Goal: Task Accomplishment & Management: Use online tool/utility

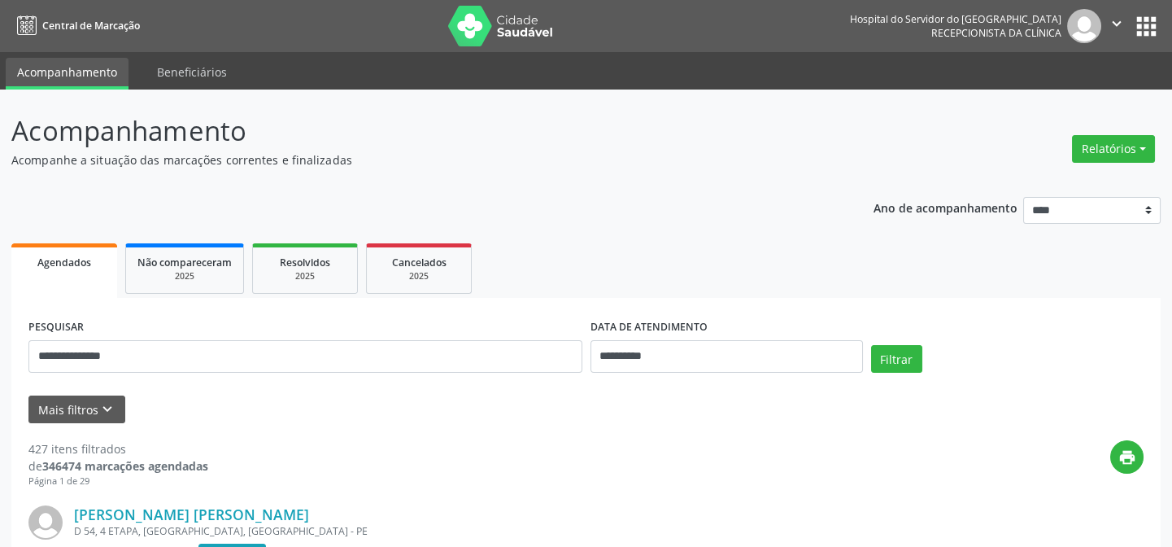
type input "**********"
click at [871, 345] on button "Filtrar" at bounding box center [896, 359] width 51 height 28
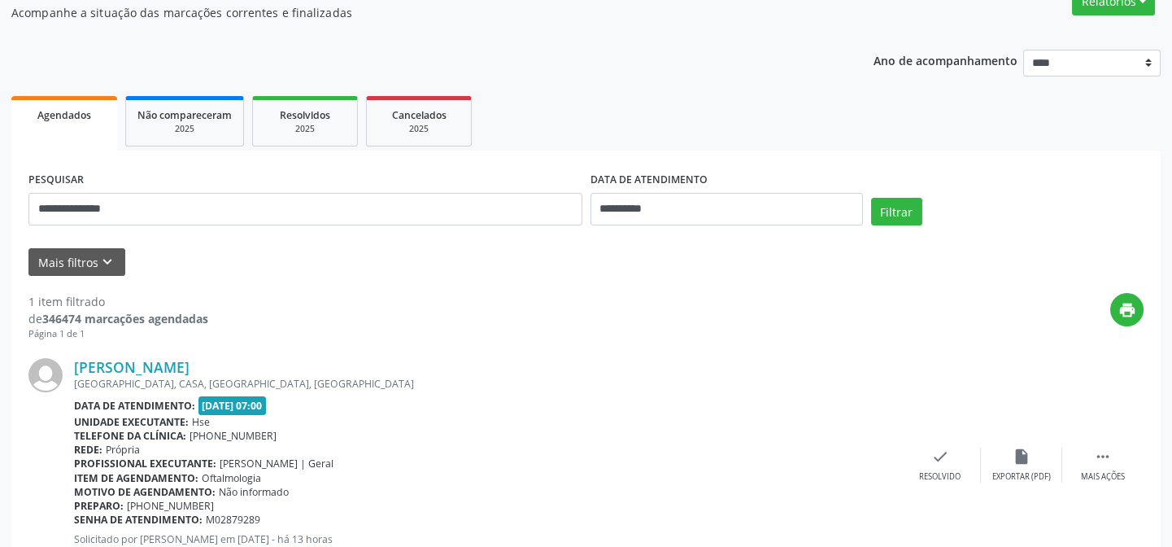
scroll to position [217, 0]
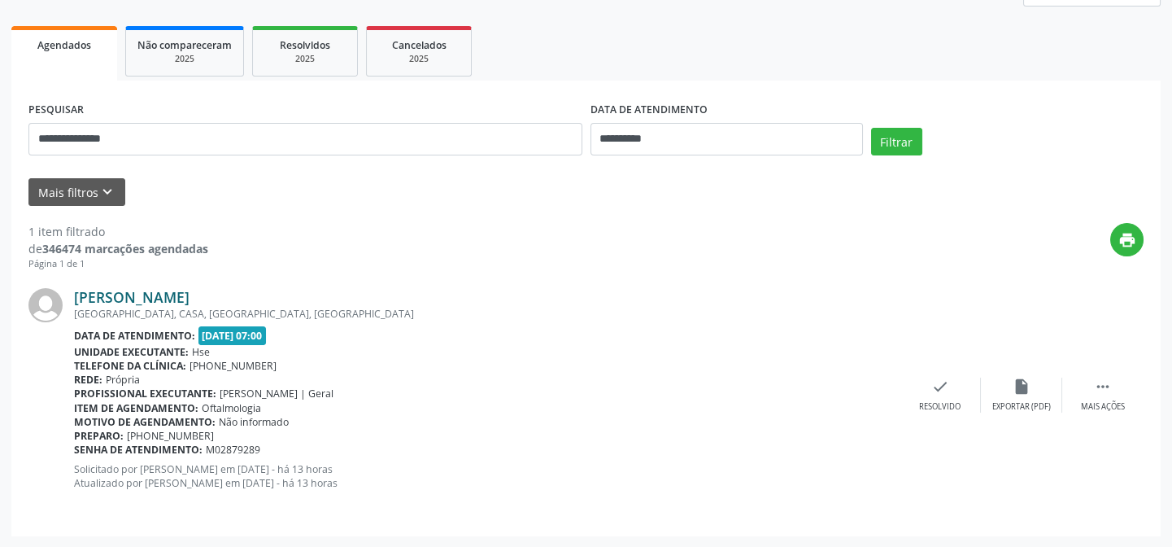
click at [180, 297] on link "[PERSON_NAME]" at bounding box center [132, 297] width 116 height 18
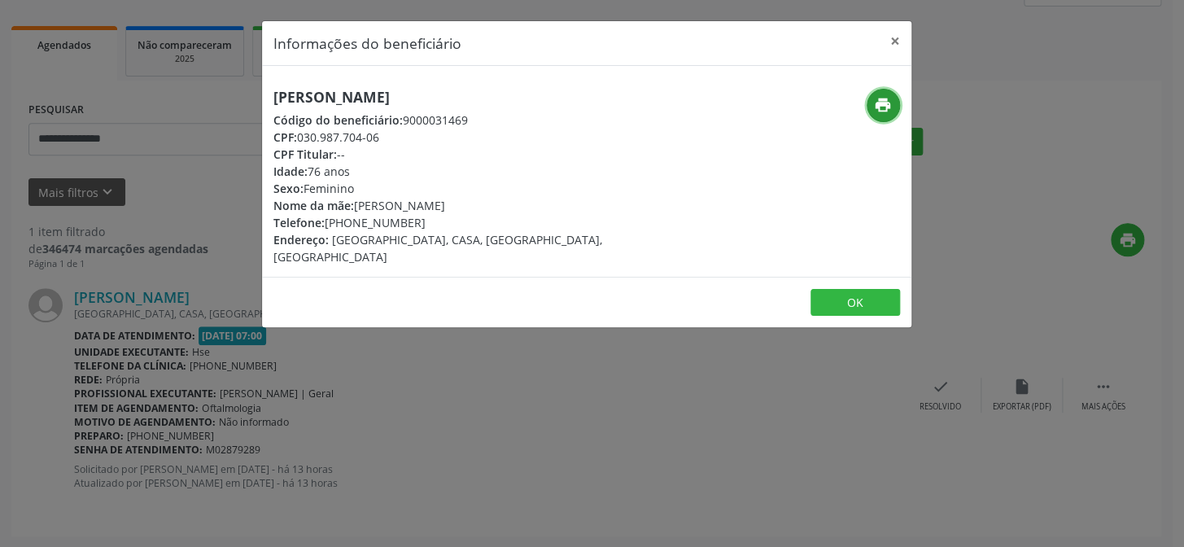
click at [875, 101] on icon "print" at bounding box center [883, 105] width 18 height 18
click at [897, 42] on button "×" at bounding box center [895, 41] width 33 height 40
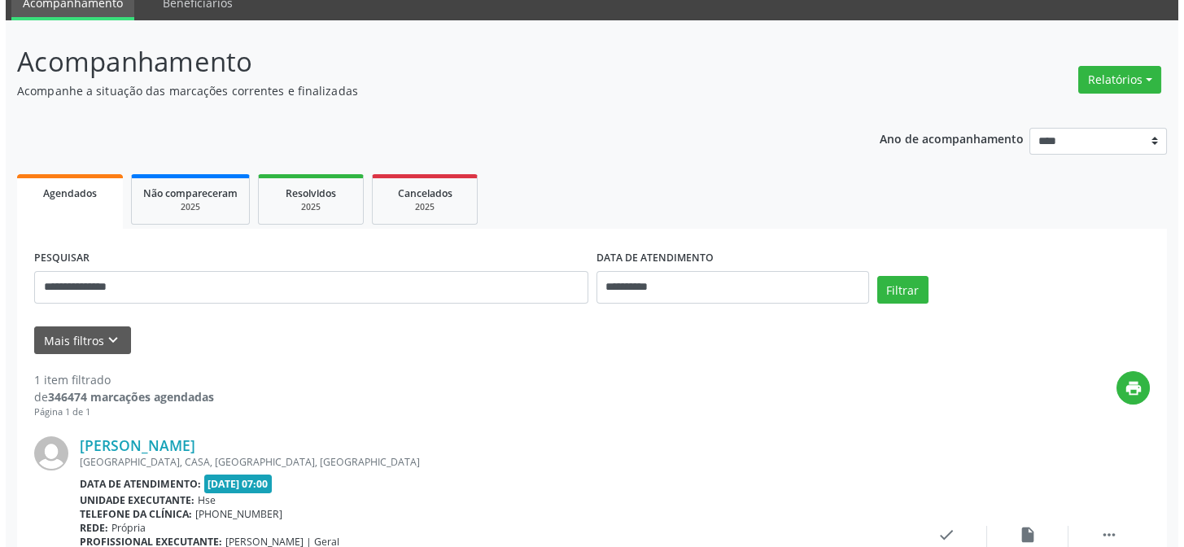
scroll to position [0, 0]
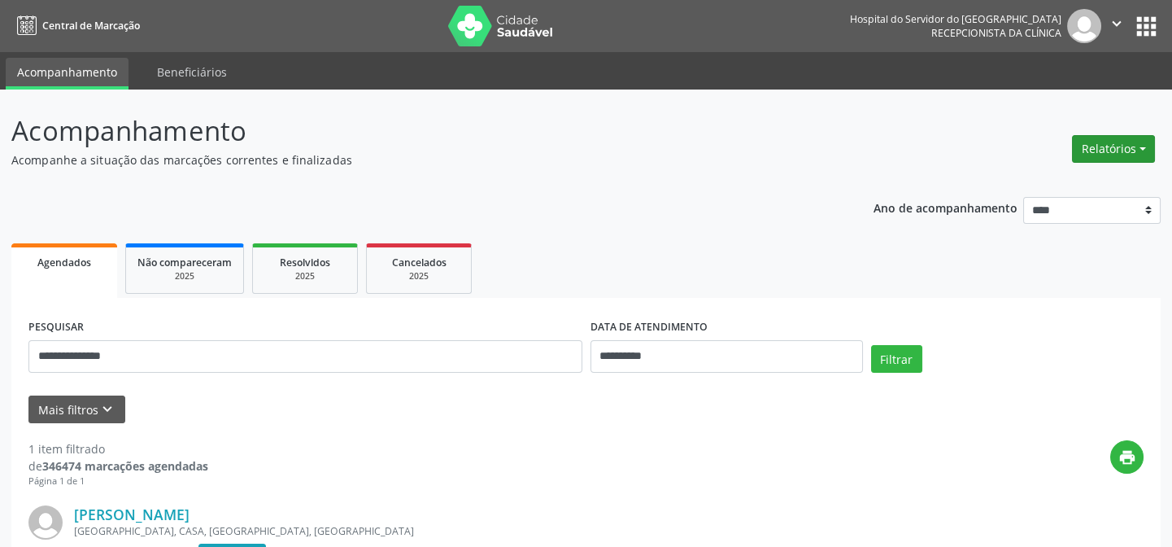
click at [1136, 153] on button "Relatórios" at bounding box center [1113, 149] width 83 height 28
click at [1062, 183] on link "Agendamentos" at bounding box center [1071, 183] width 175 height 23
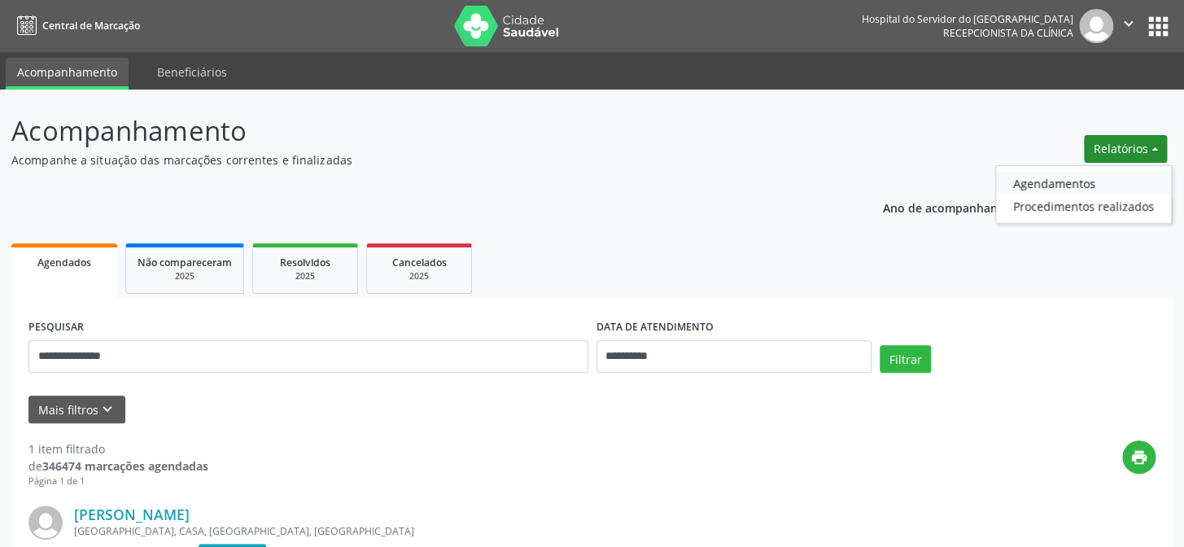
select select "*"
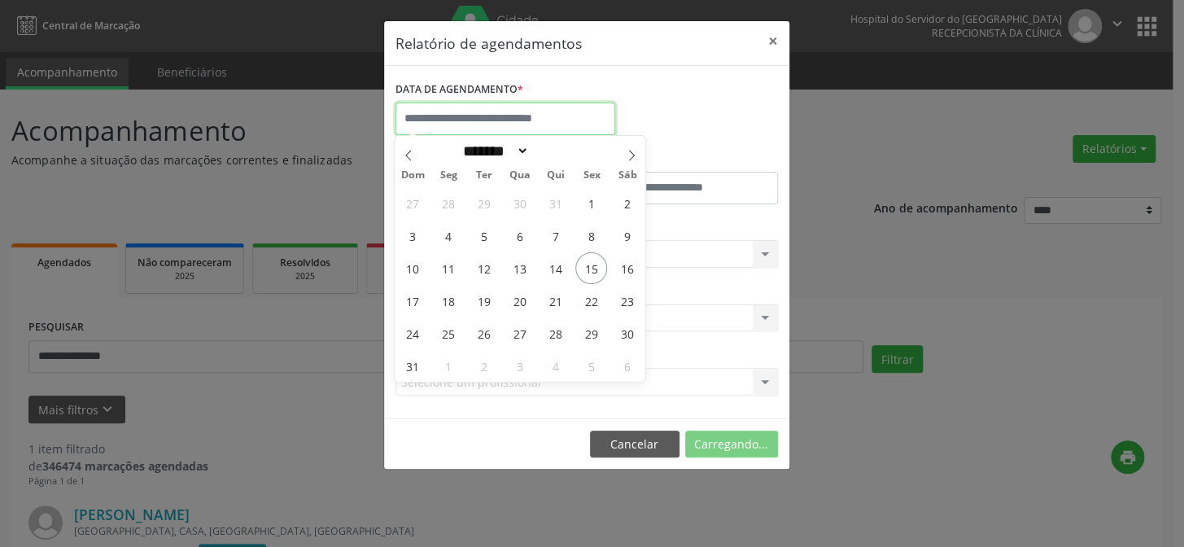
click at [476, 115] on input "text" at bounding box center [505, 119] width 220 height 33
click at [587, 263] on span "15" at bounding box center [591, 268] width 32 height 32
type input "**********"
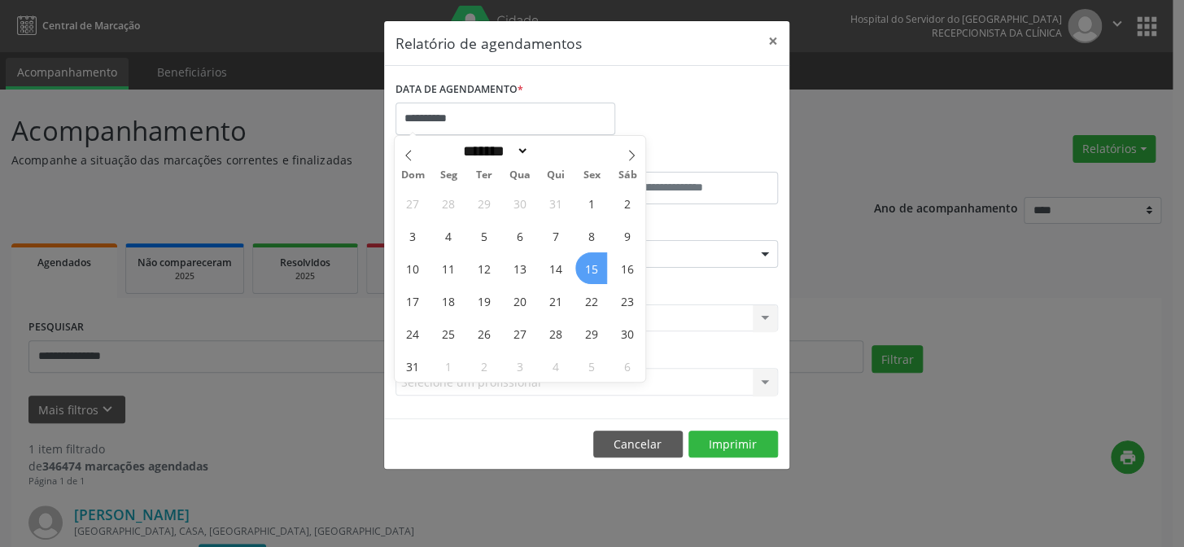
click at [587, 263] on span "15" at bounding box center [591, 268] width 32 height 32
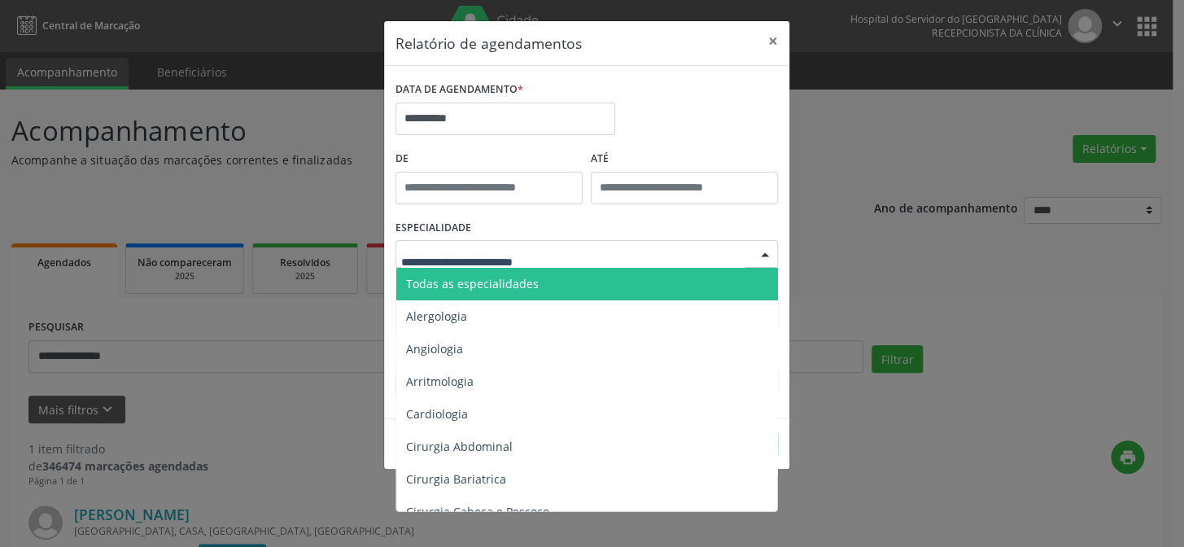
click at [591, 243] on div at bounding box center [586, 254] width 382 height 28
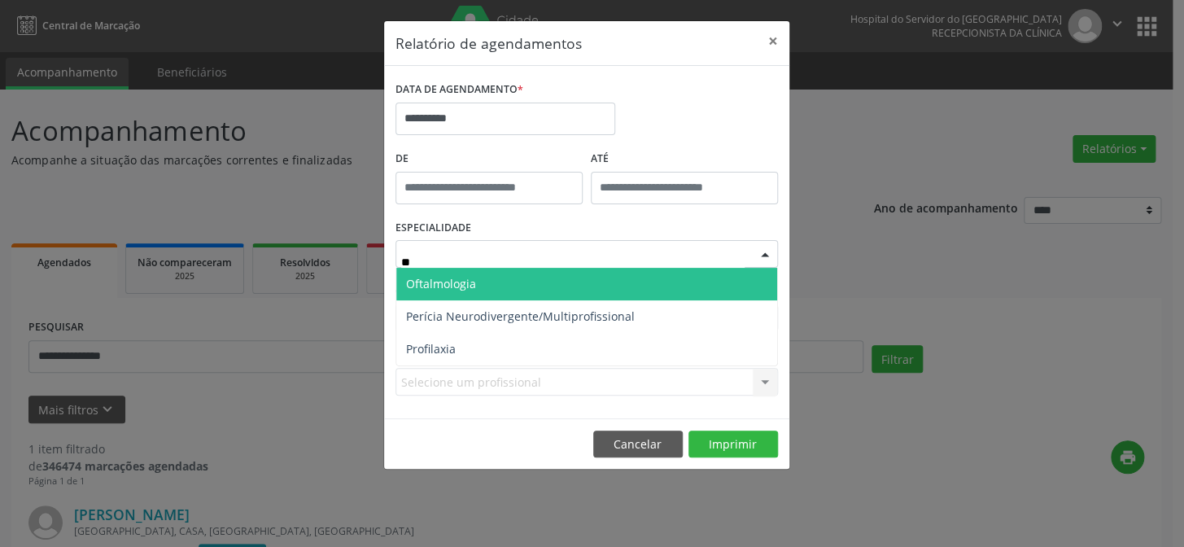
type input "***"
click at [442, 288] on span "Oftalmologia" at bounding box center [441, 283] width 70 height 15
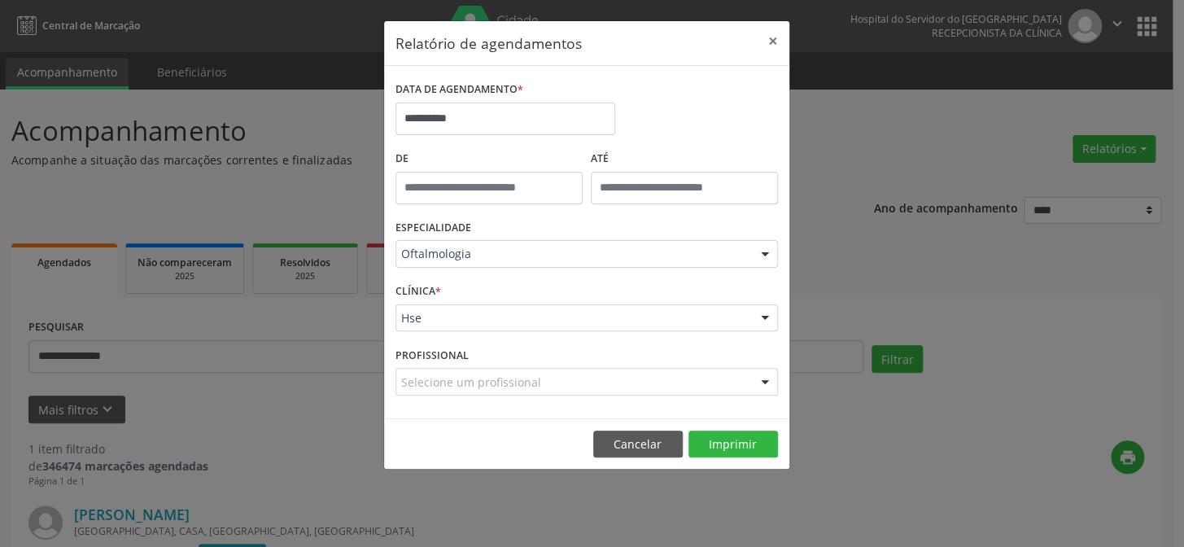
click at [437, 368] on div "Selecione um profissional" at bounding box center [586, 382] width 382 height 28
click at [454, 372] on div at bounding box center [586, 382] width 382 height 28
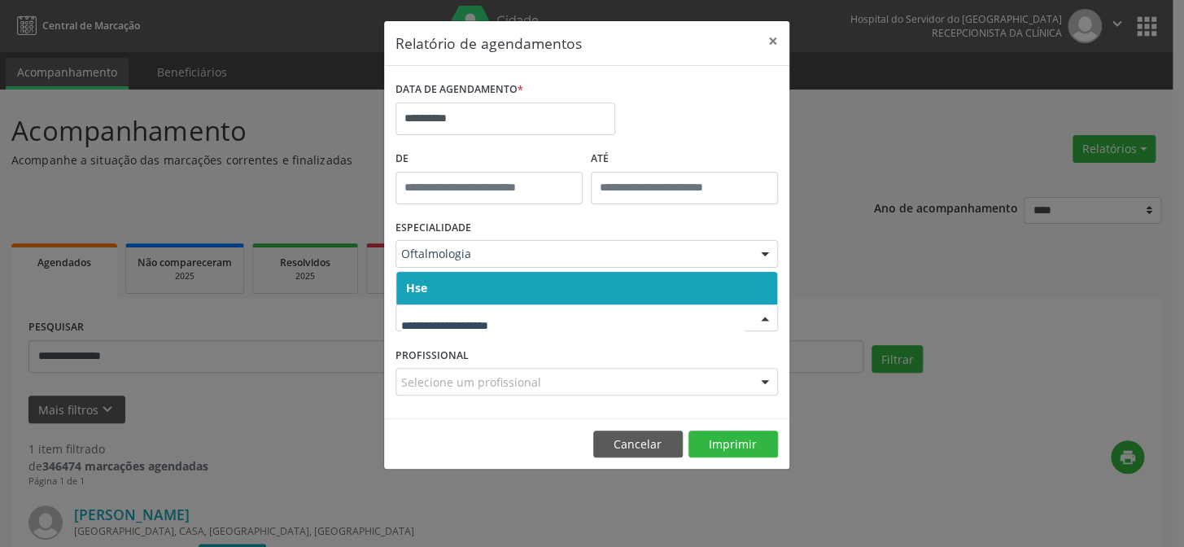
click at [426, 286] on span "Hse" at bounding box center [586, 288] width 381 height 33
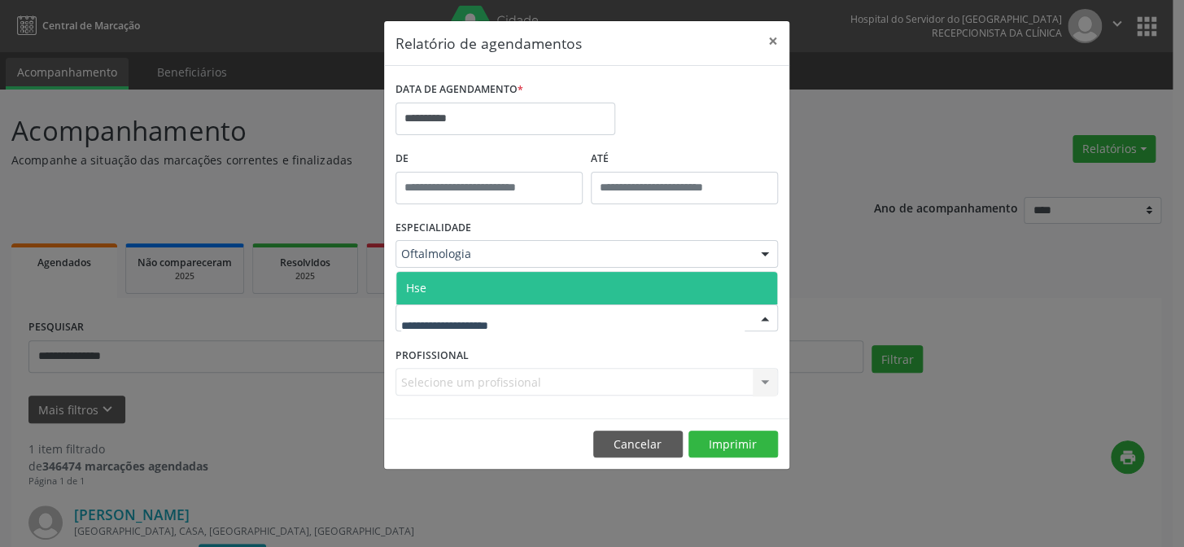
click at [449, 286] on span "Hse" at bounding box center [586, 288] width 381 height 33
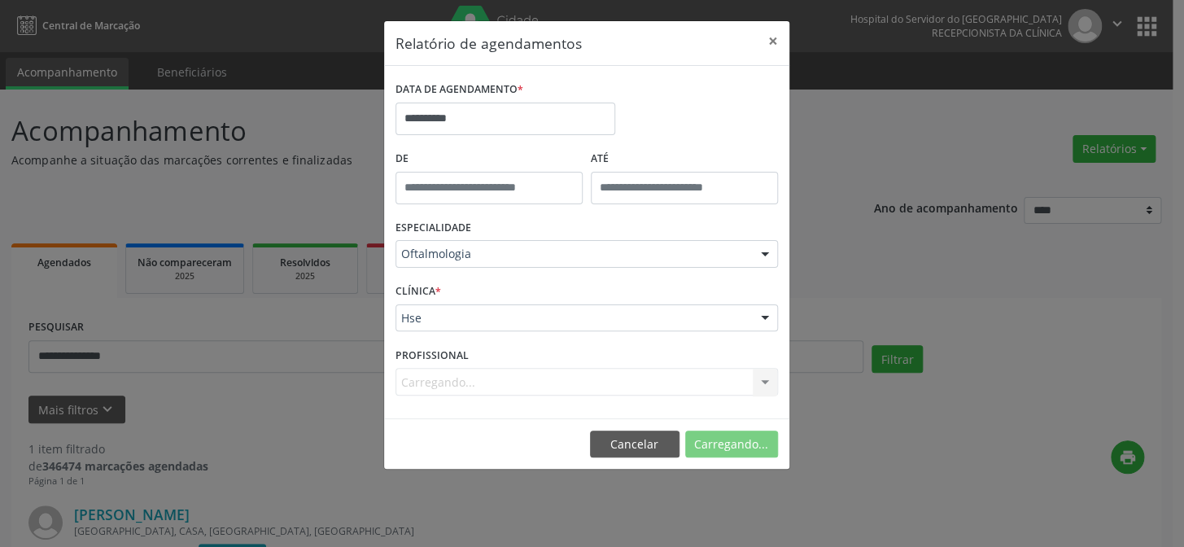
click at [447, 365] on label "PROFISSIONAL" at bounding box center [431, 355] width 73 height 25
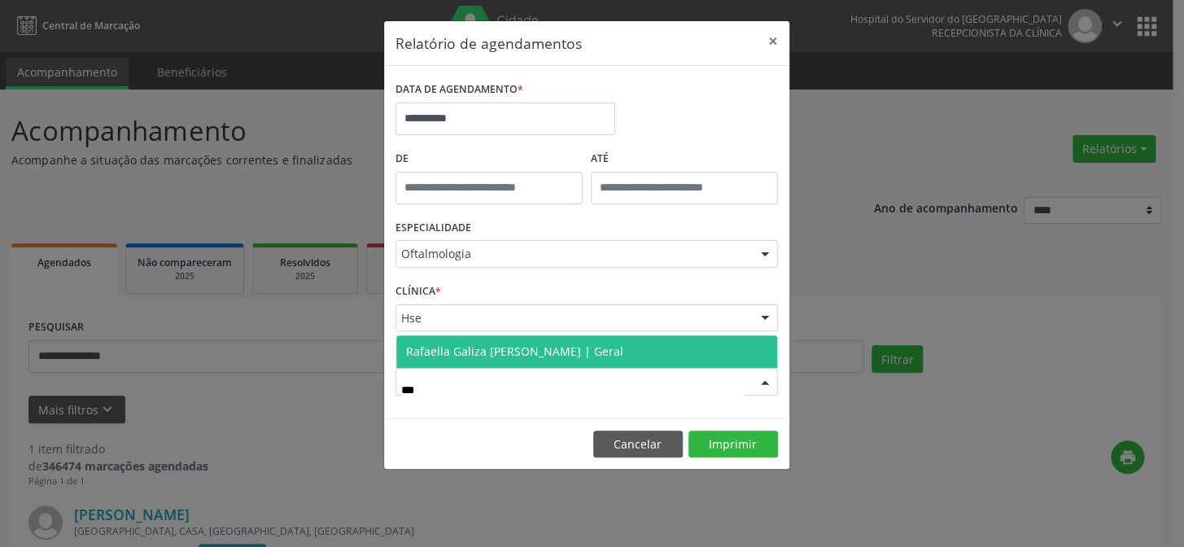
type input "****"
click at [472, 351] on span "Rafaella Galiza [PERSON_NAME] | Geral" at bounding box center [514, 350] width 217 height 15
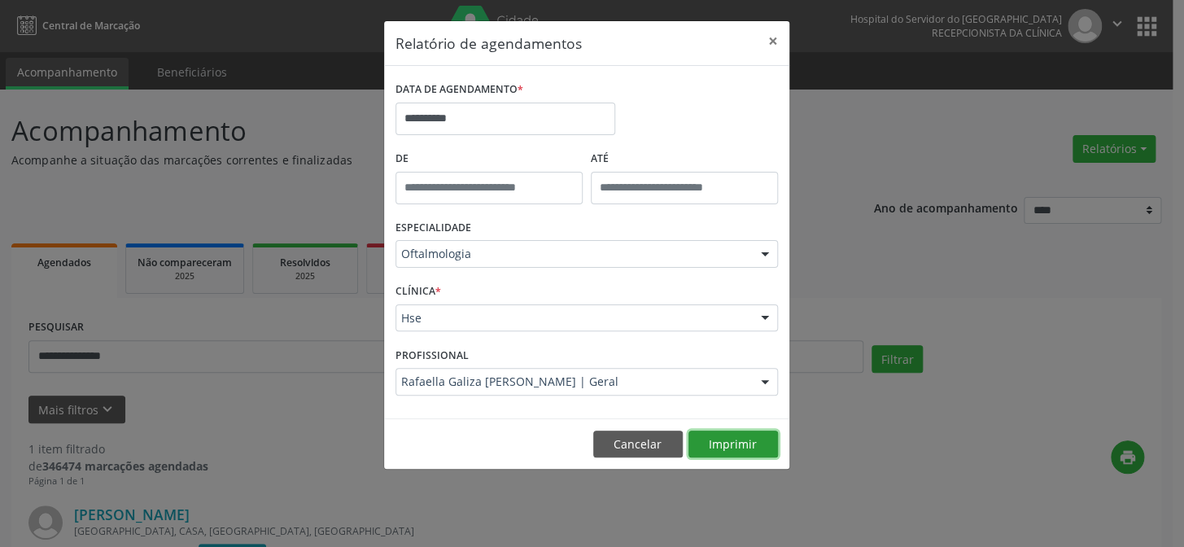
click at [720, 444] on button "Imprimir" at bounding box center [732, 444] width 89 height 28
